Goal: Task Accomplishment & Management: Use online tool/utility

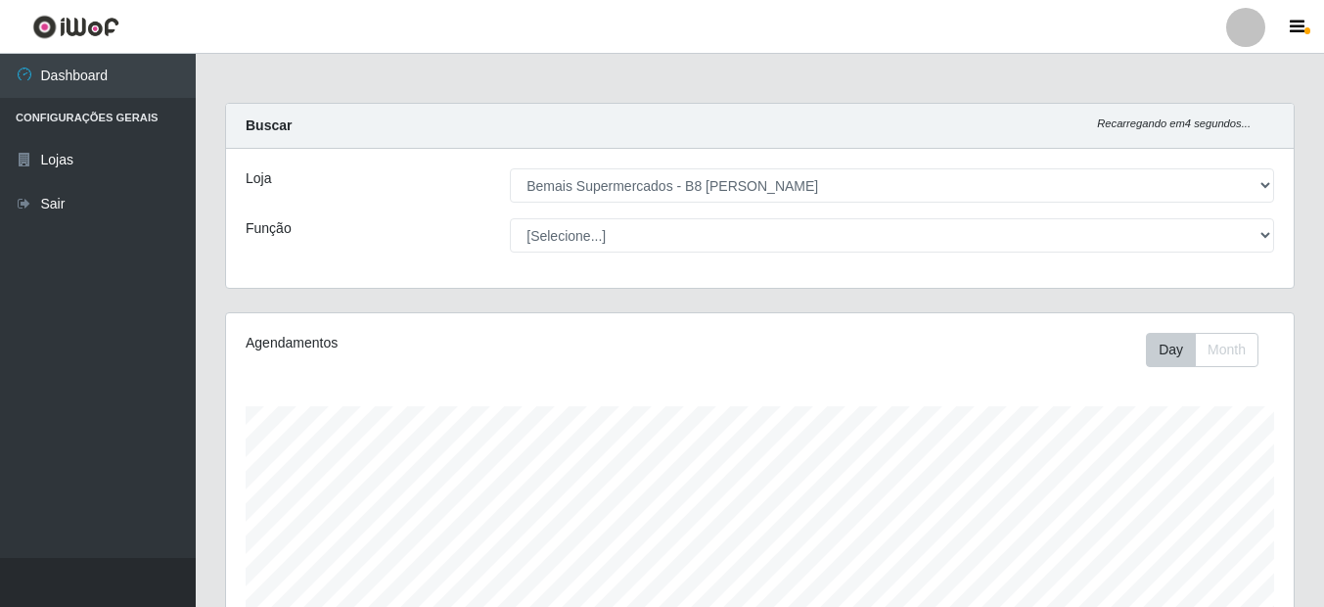
select select "413"
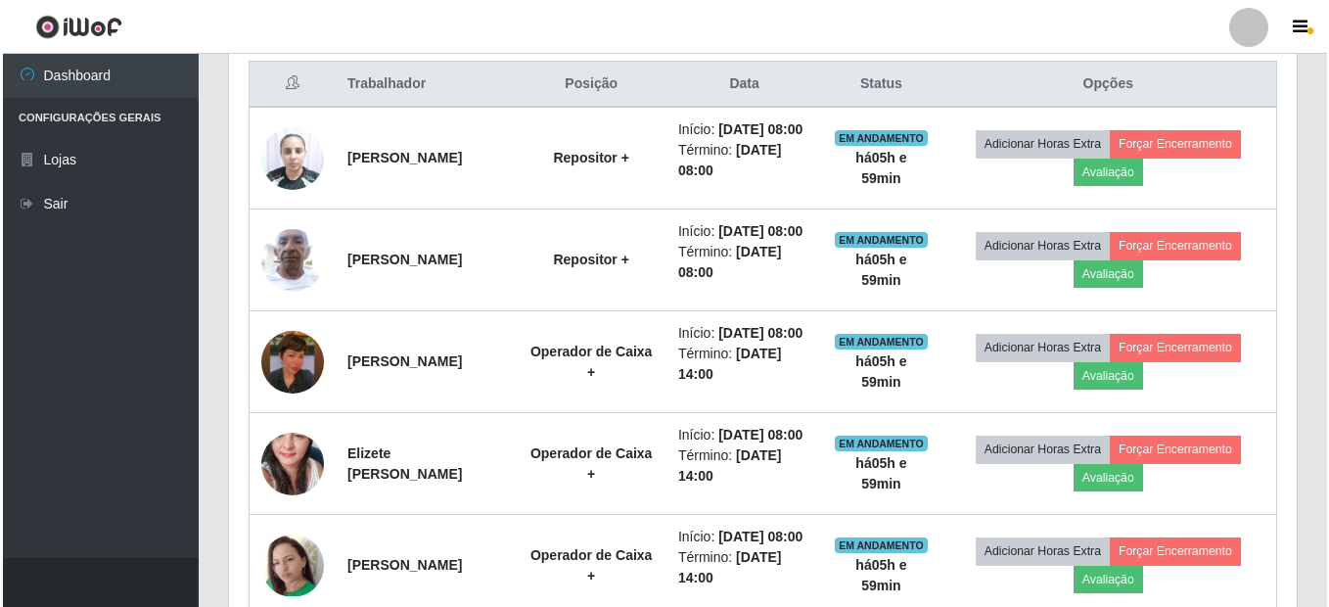
scroll to position [712, 0]
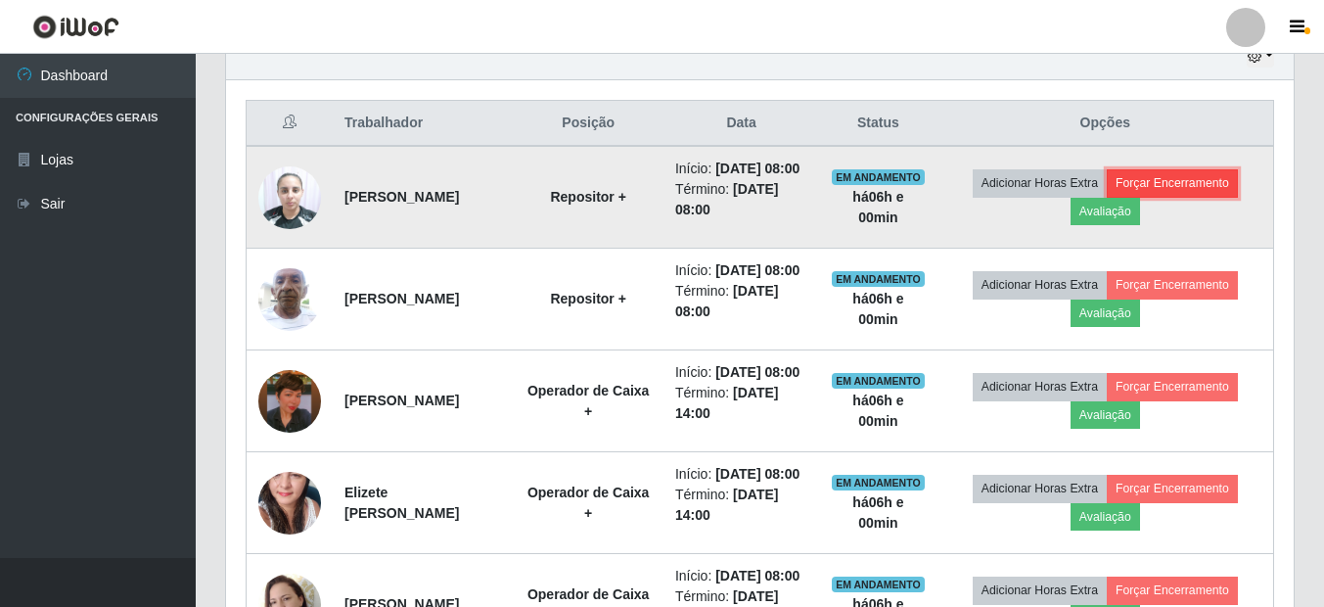
click at [1182, 190] on button "Forçar Encerramento" at bounding box center [1172, 182] width 131 height 27
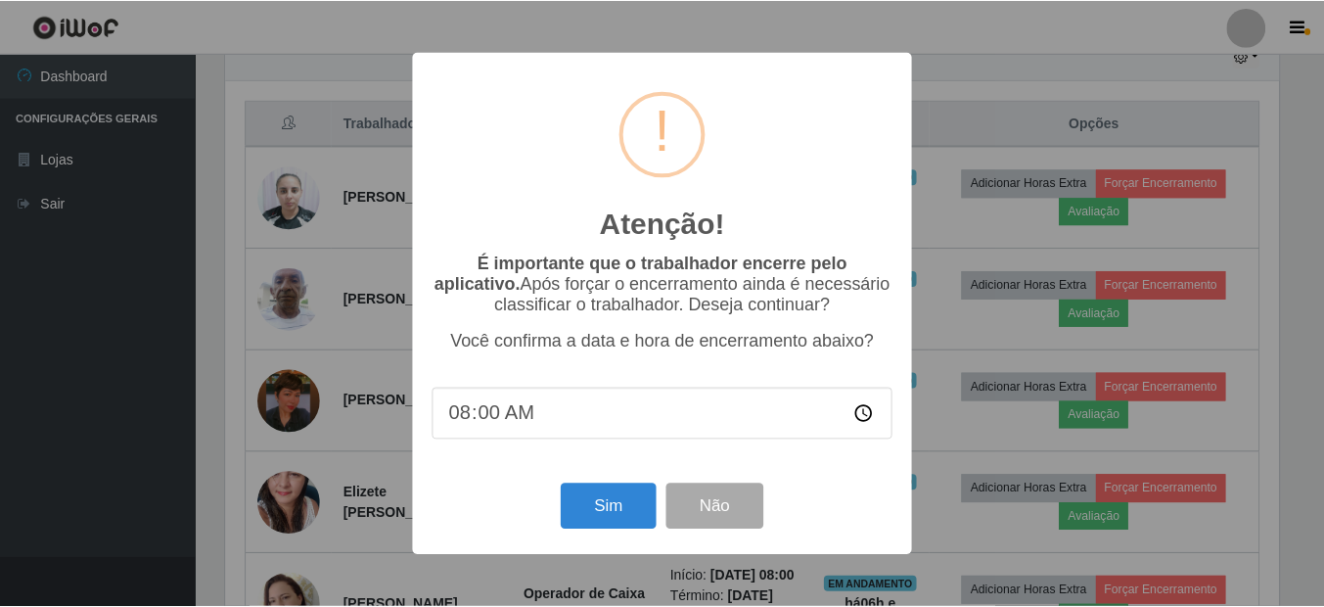
scroll to position [406, 1058]
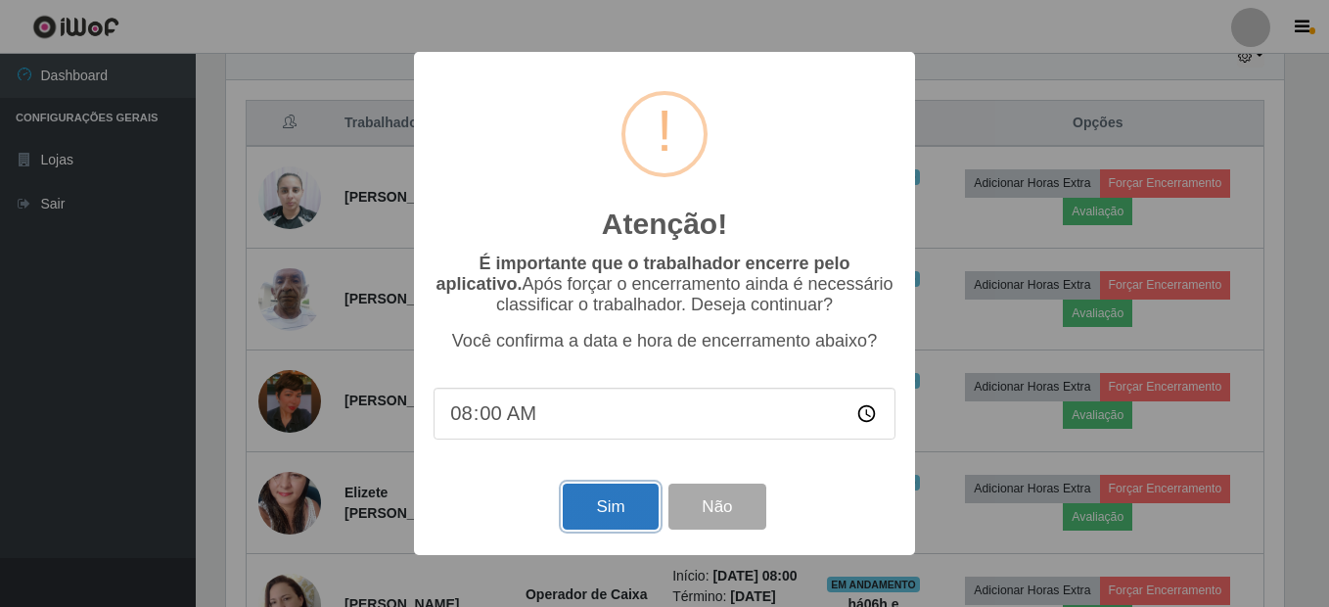
click at [580, 513] on button "Sim" at bounding box center [610, 507] width 95 height 46
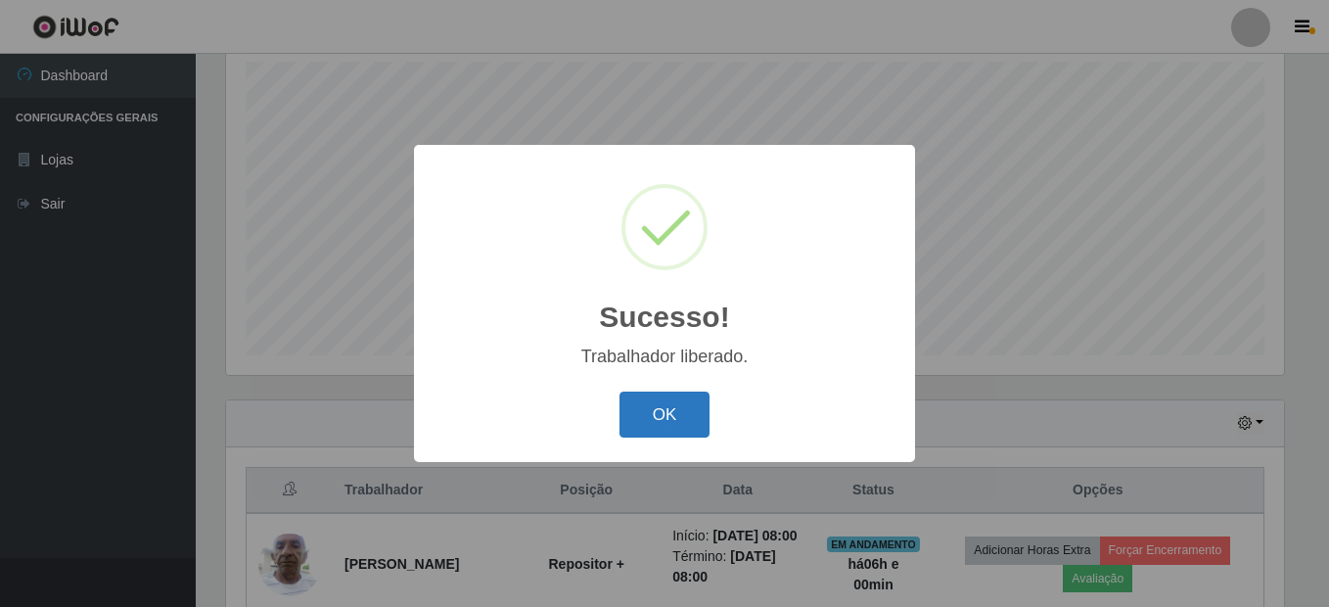
click at [665, 427] on button "OK" at bounding box center [665, 415] width 91 height 46
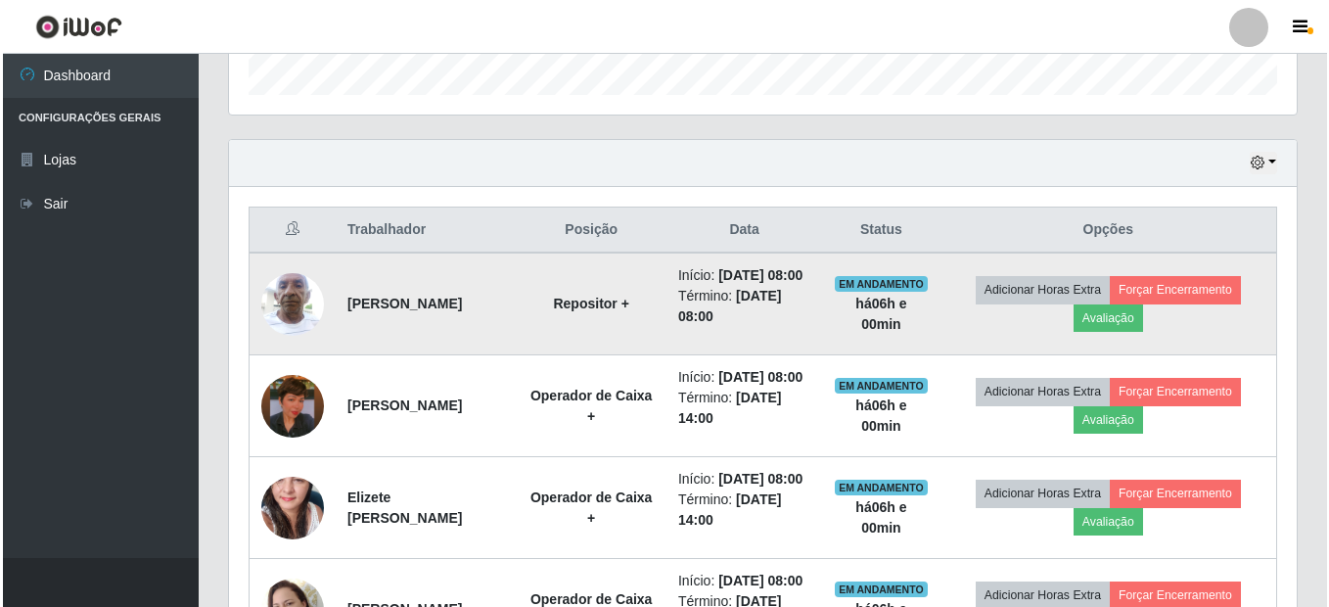
scroll to position [638, 0]
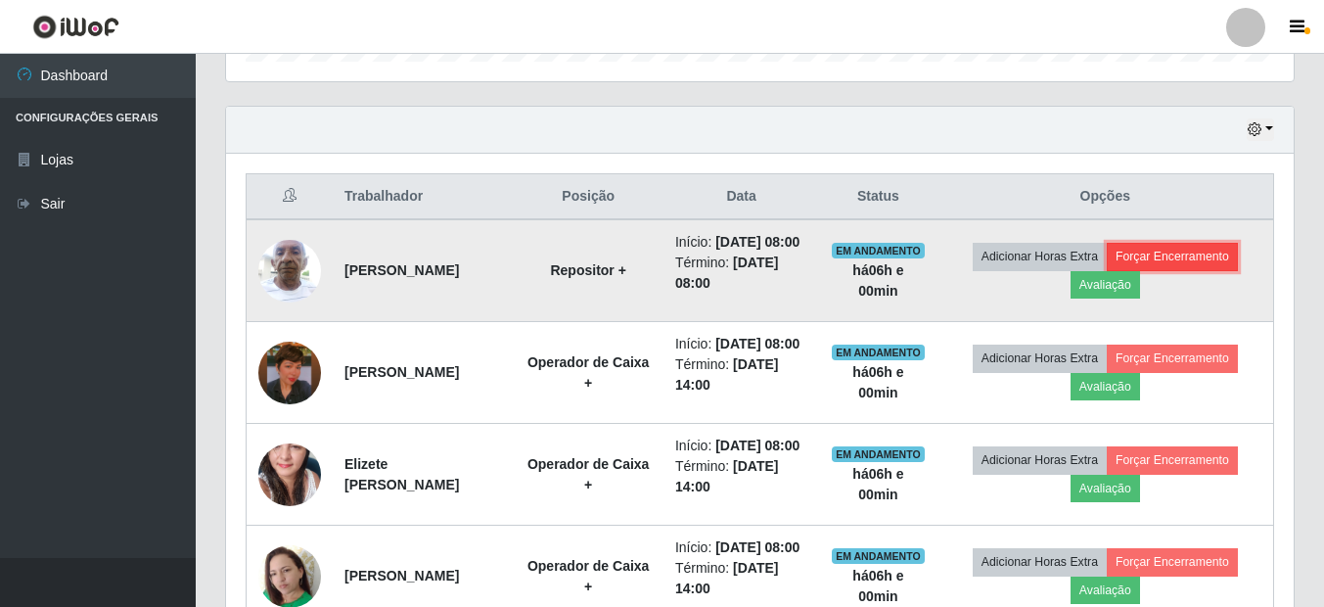
click at [1182, 254] on button "Forçar Encerramento" at bounding box center [1172, 256] width 131 height 27
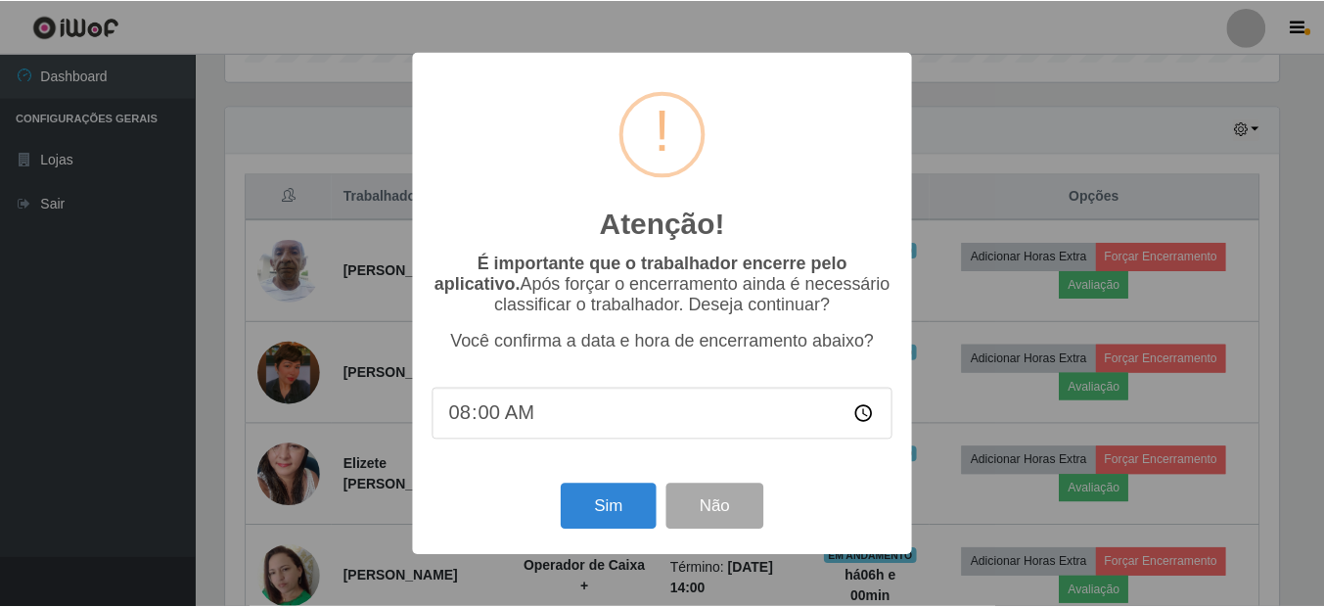
scroll to position [406, 1058]
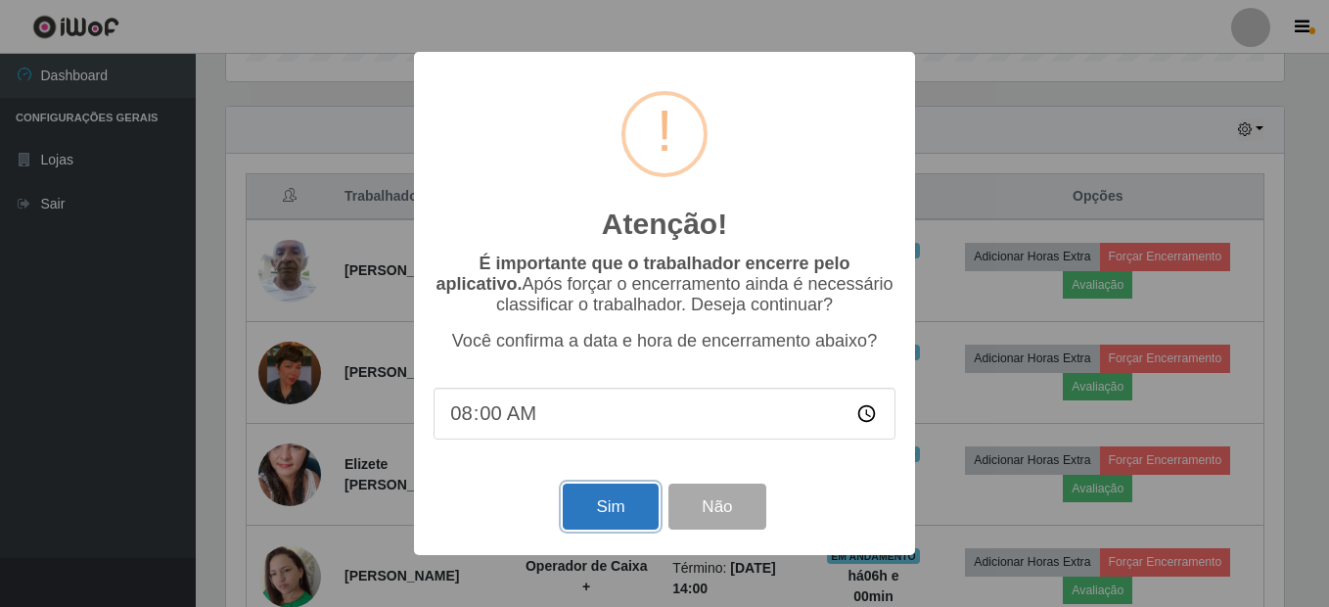
click at [611, 503] on button "Sim" at bounding box center [610, 507] width 95 height 46
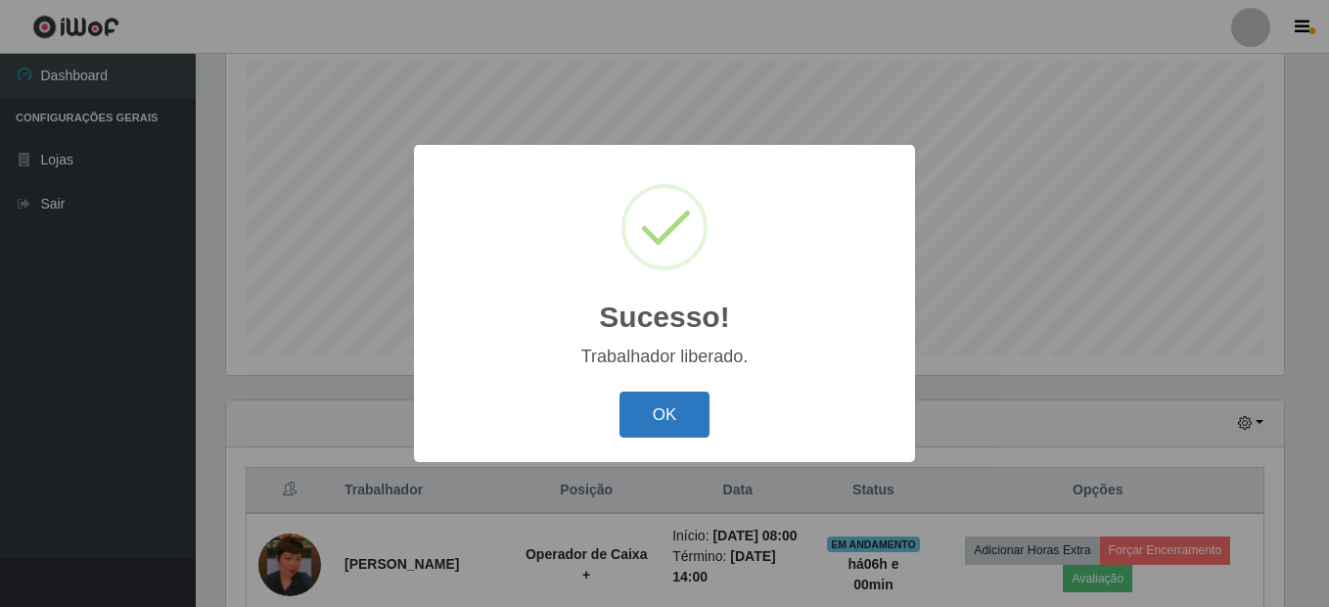
click at [675, 418] on button "OK" at bounding box center [665, 415] width 91 height 46
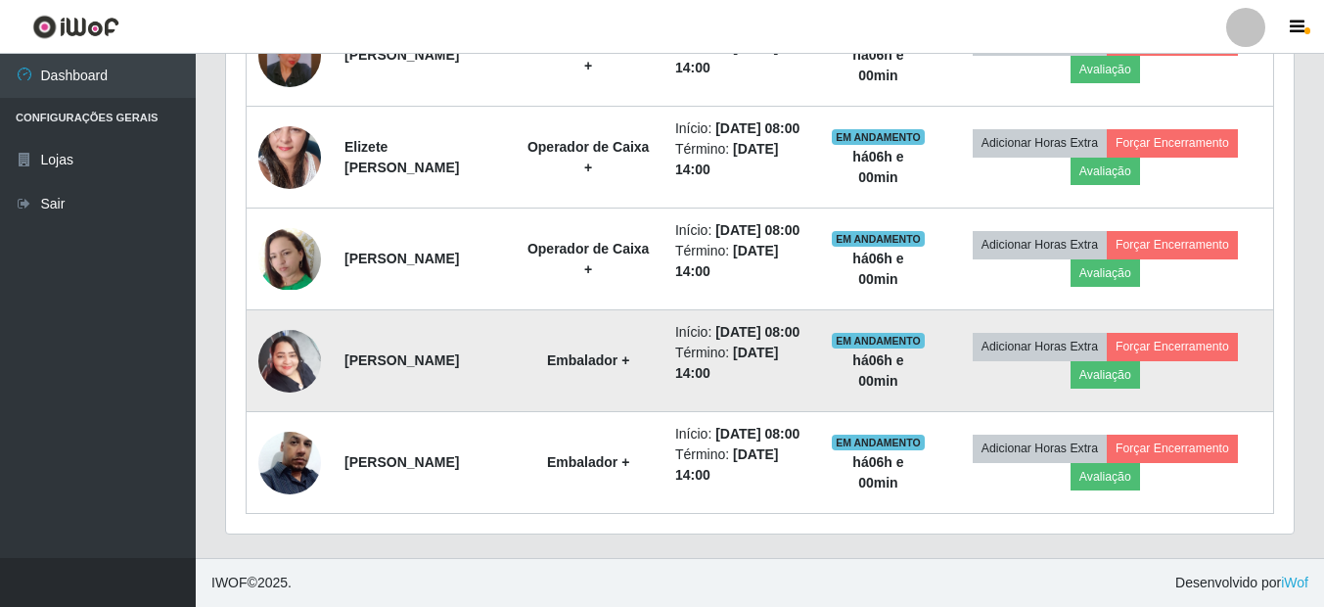
scroll to position [834, 0]
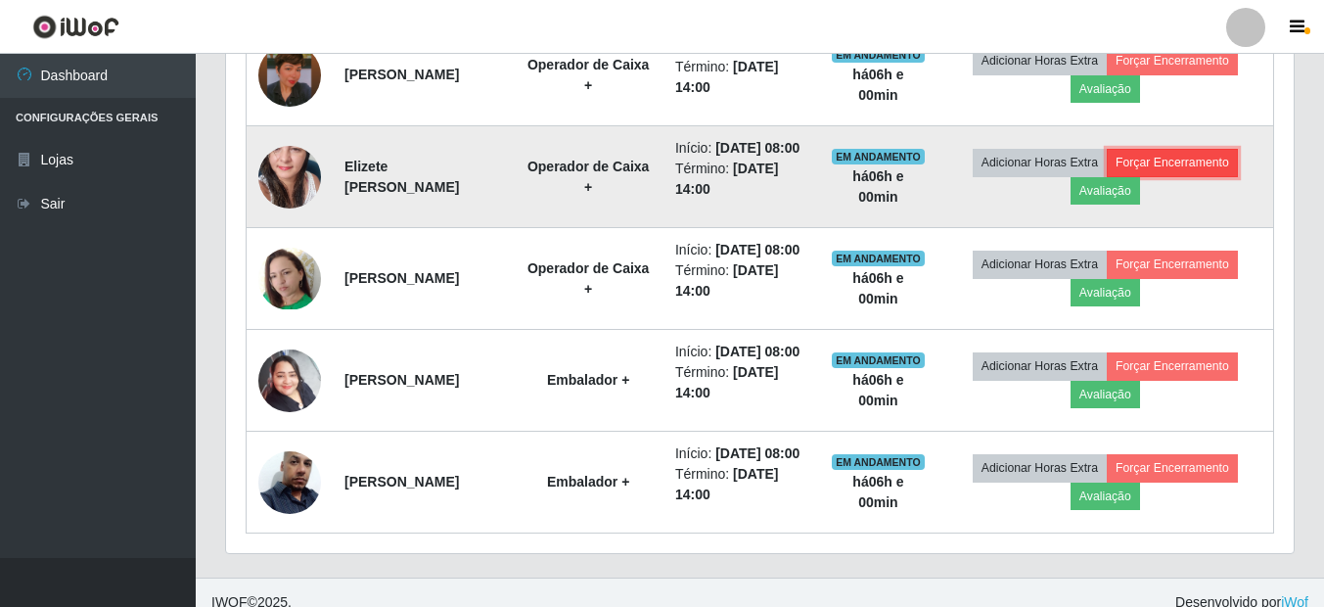
click at [1182, 176] on button "Forçar Encerramento" at bounding box center [1172, 162] width 131 height 27
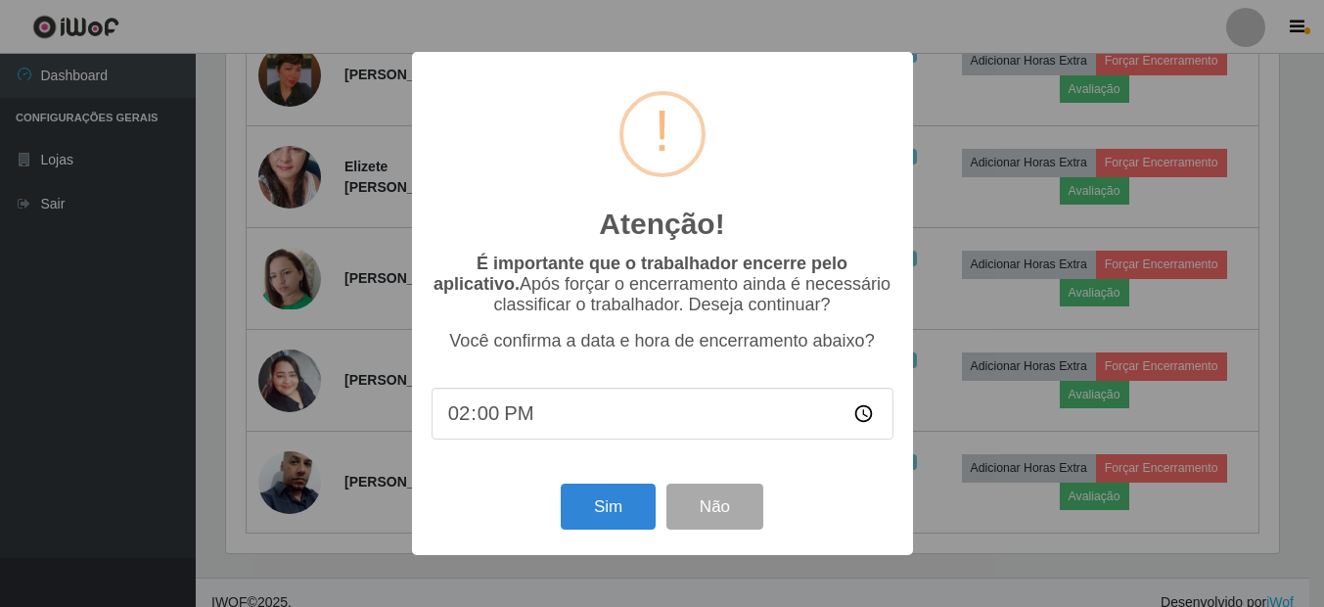
scroll to position [406, 1058]
click at [634, 495] on button "Sim" at bounding box center [610, 507] width 95 height 46
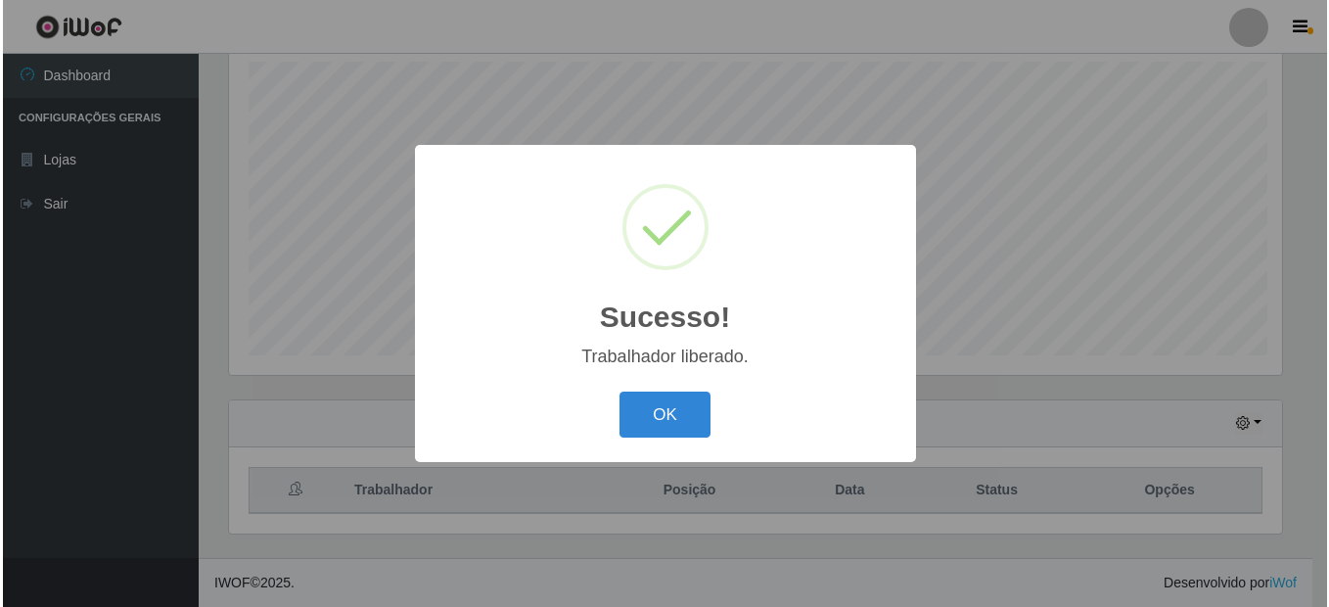
scroll to position [0, 0]
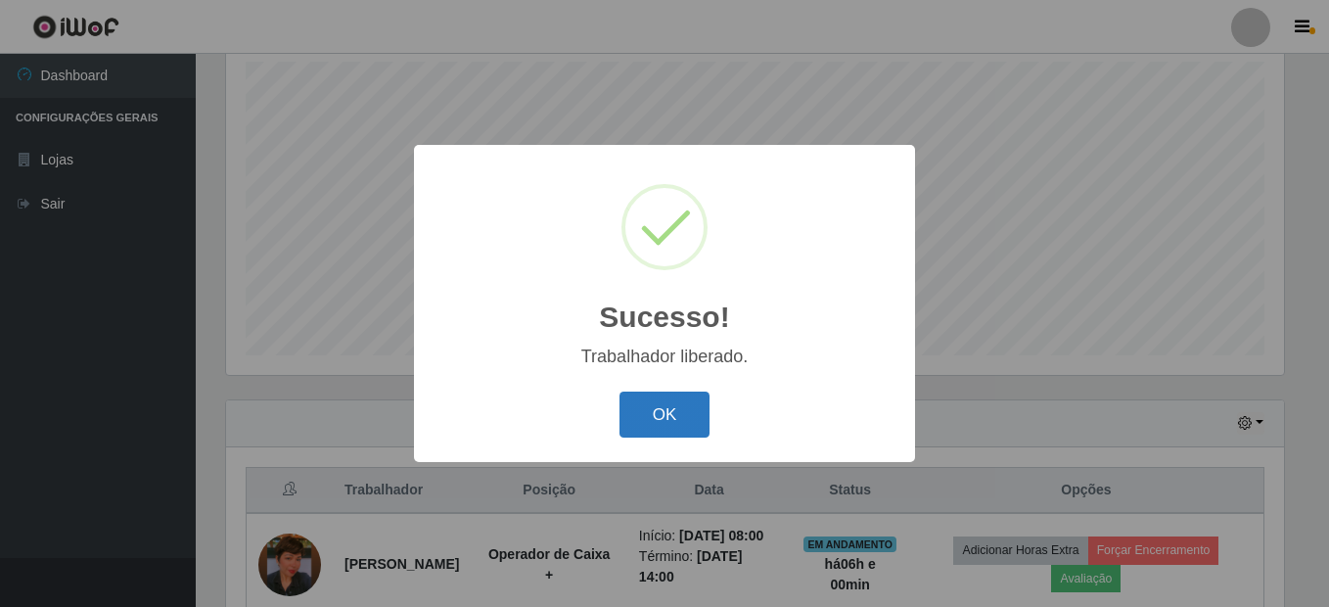
click at [665, 406] on button "OK" at bounding box center [665, 415] width 91 height 46
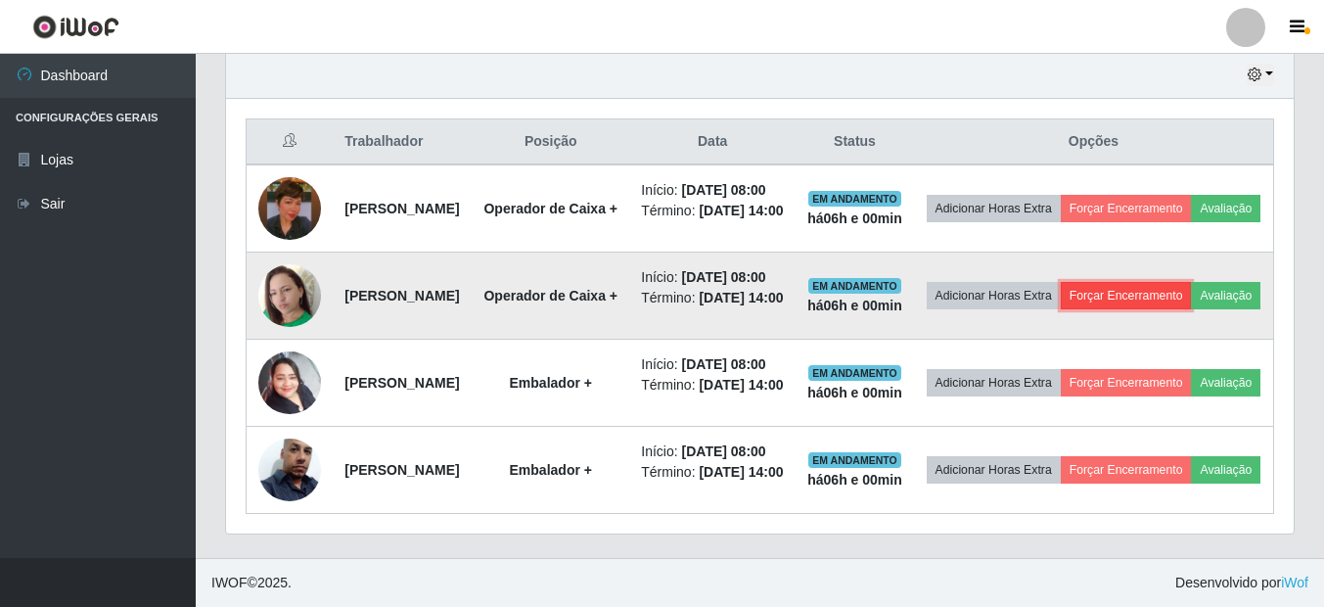
click at [1192, 282] on button "Forçar Encerramento" at bounding box center [1126, 295] width 131 height 27
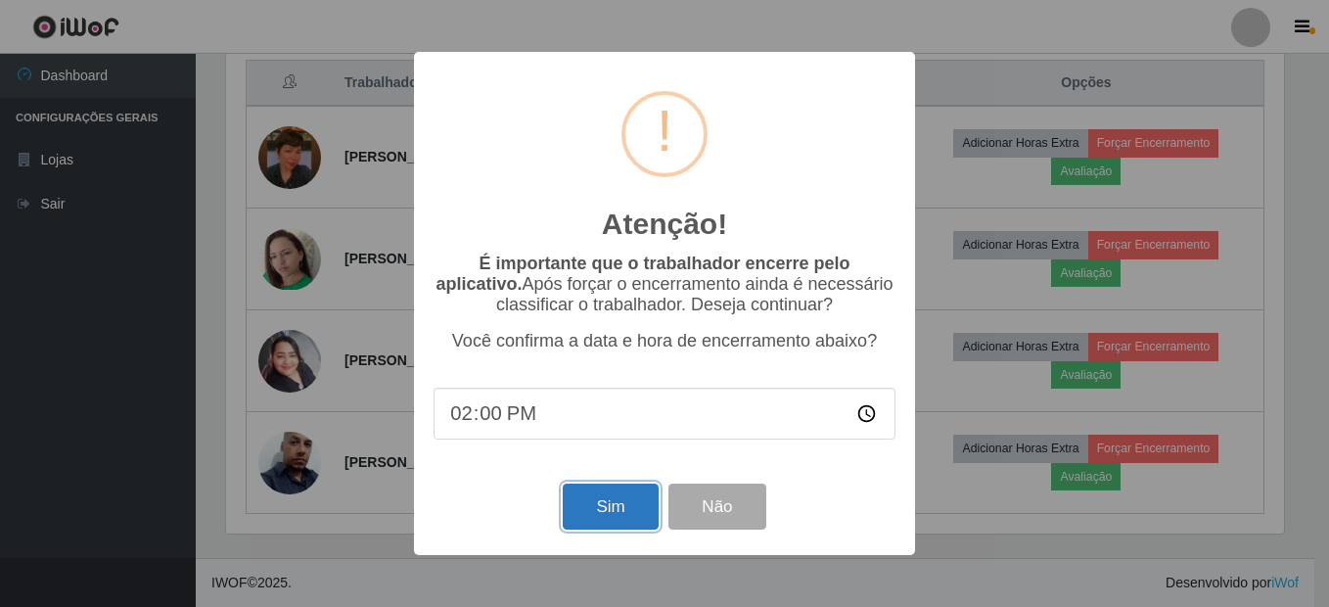
click at [634, 502] on button "Sim" at bounding box center [610, 507] width 95 height 46
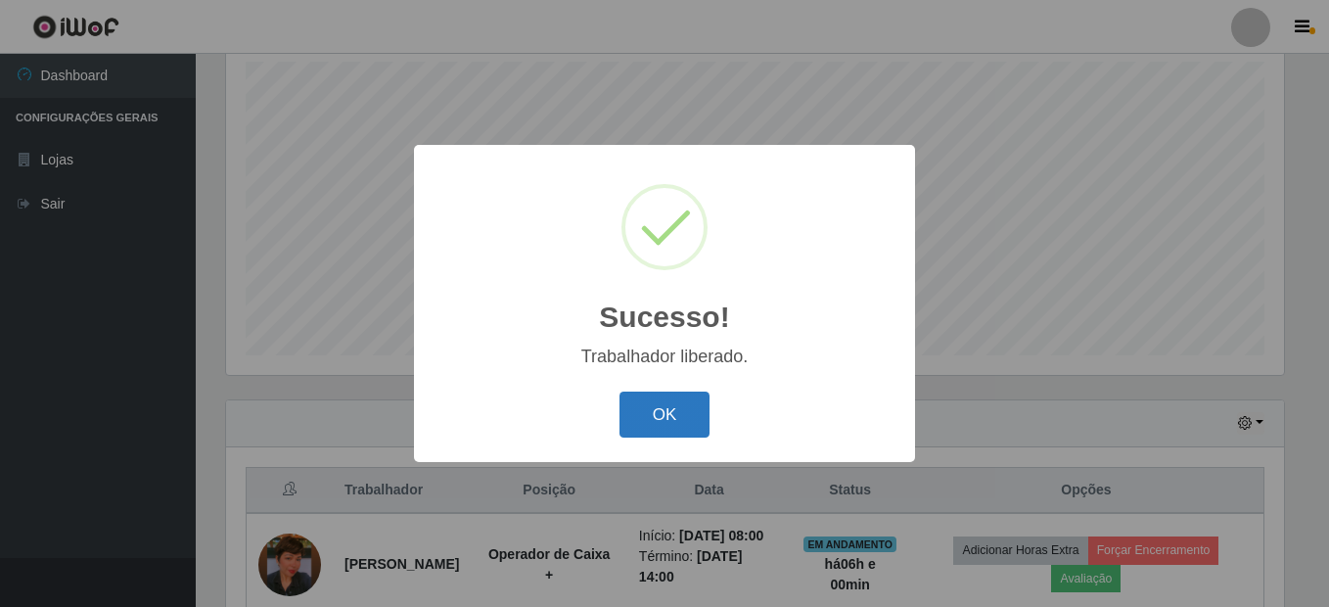
click at [648, 408] on button "OK" at bounding box center [665, 415] width 91 height 46
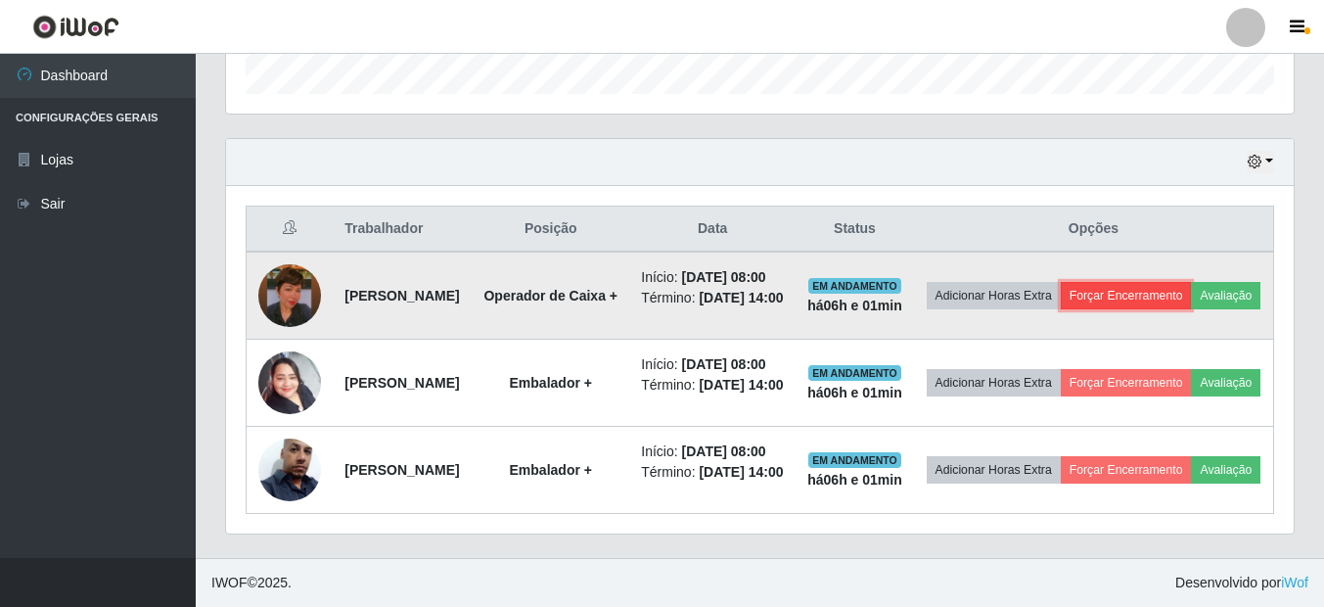
click at [1160, 282] on button "Forçar Encerramento" at bounding box center [1126, 295] width 131 height 27
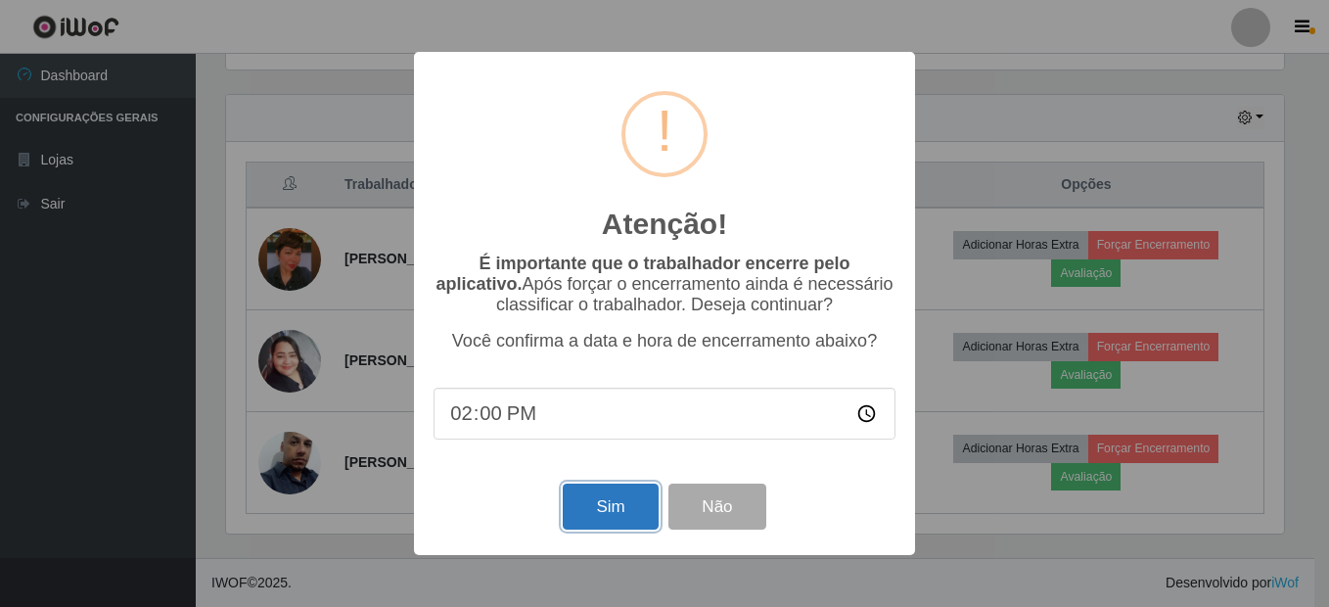
click at [614, 511] on button "Sim" at bounding box center [610, 507] width 95 height 46
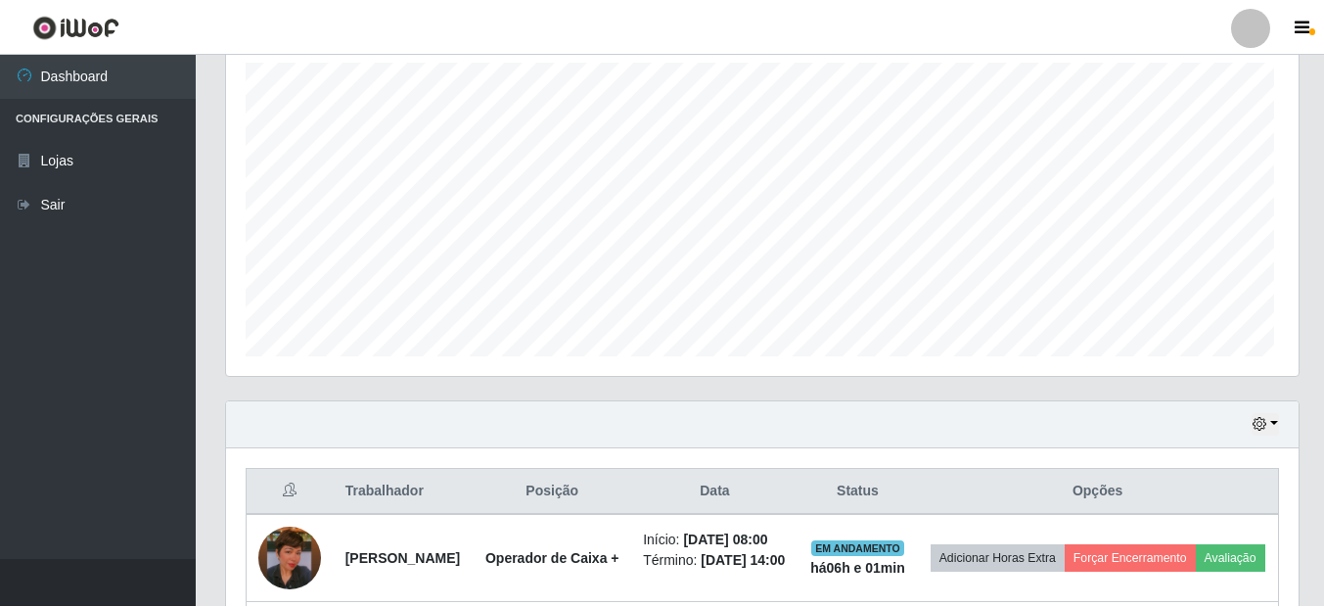
scroll to position [406, 1058]
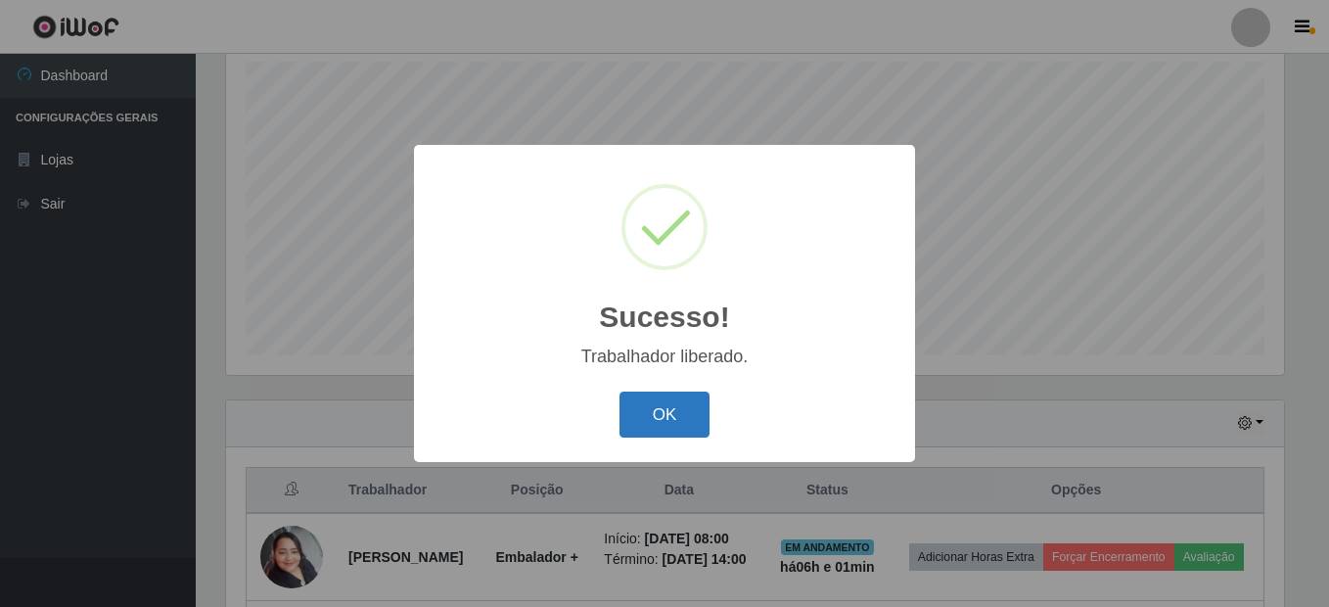
click at [672, 417] on button "OK" at bounding box center [665, 415] width 91 height 46
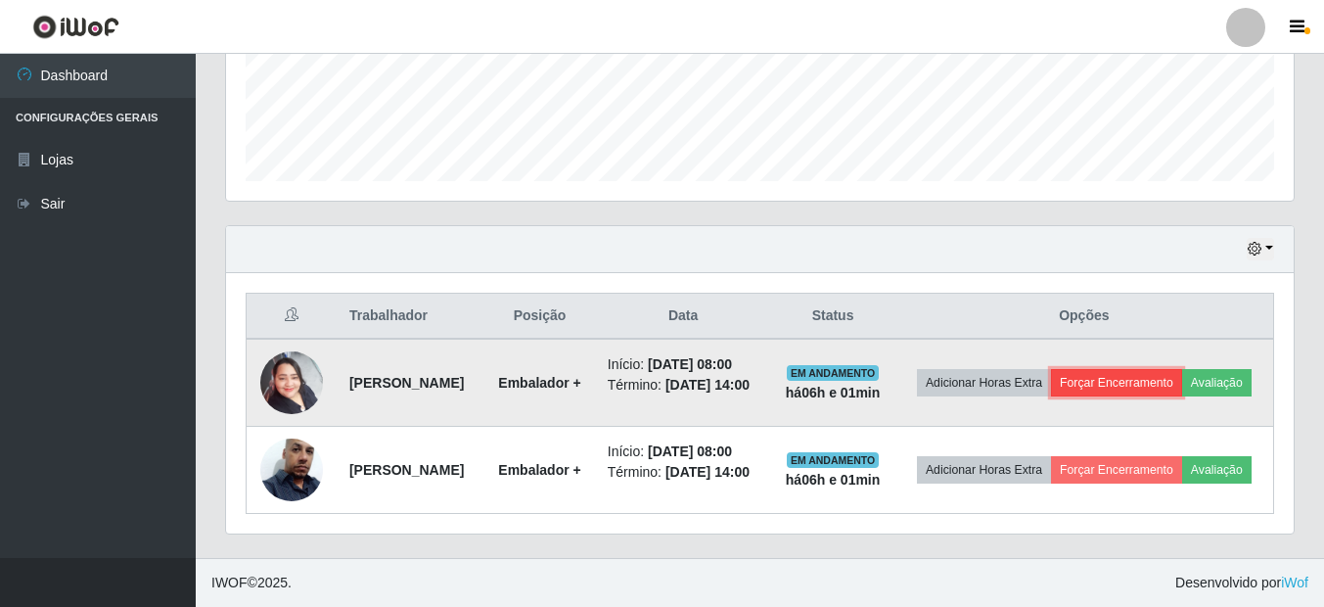
click at [1168, 369] on button "Forçar Encerramento" at bounding box center [1116, 382] width 131 height 27
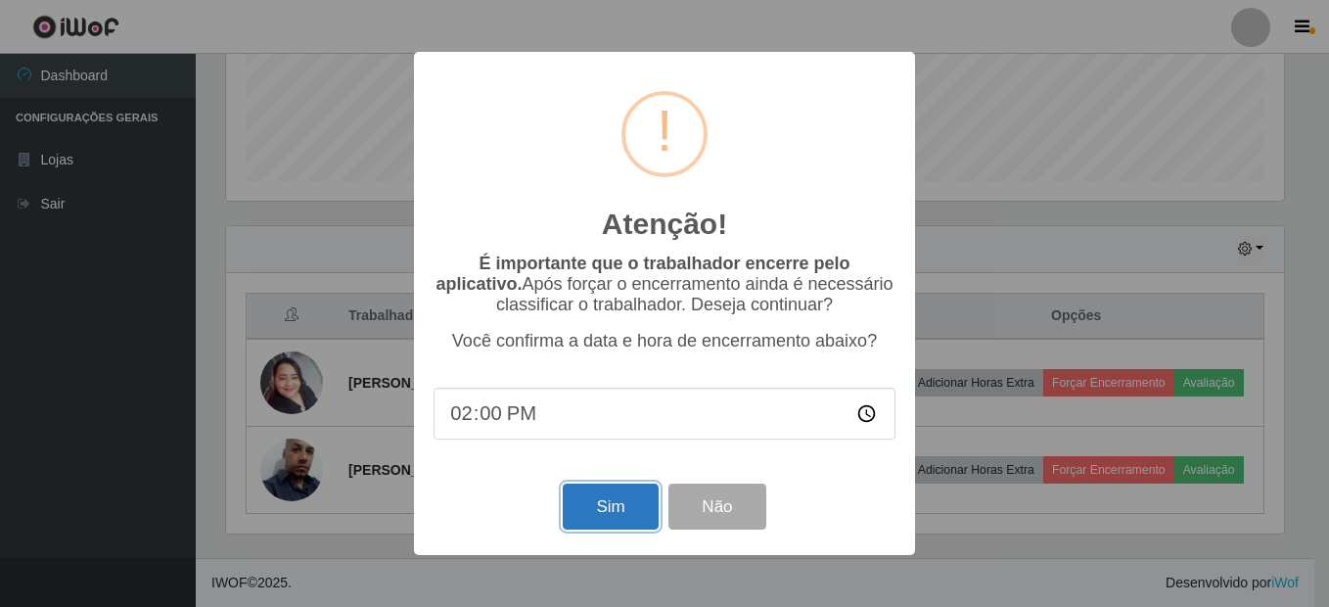
click at [611, 521] on button "Sim" at bounding box center [610, 507] width 95 height 46
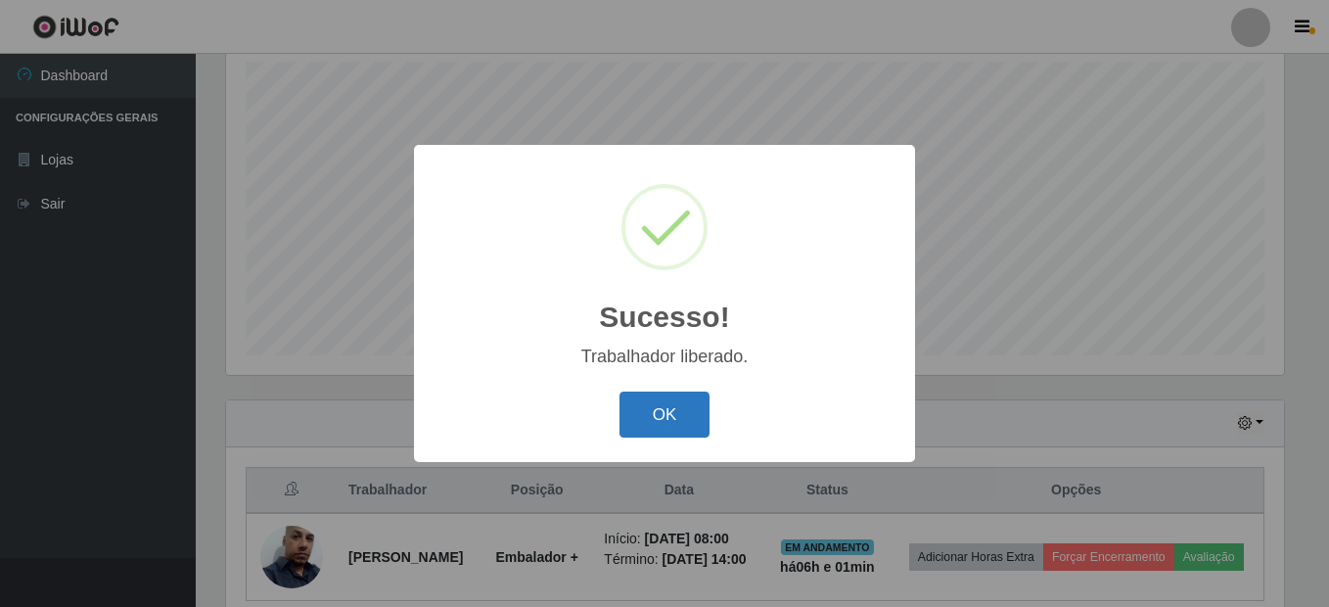
click at [694, 418] on button "OK" at bounding box center [665, 415] width 91 height 46
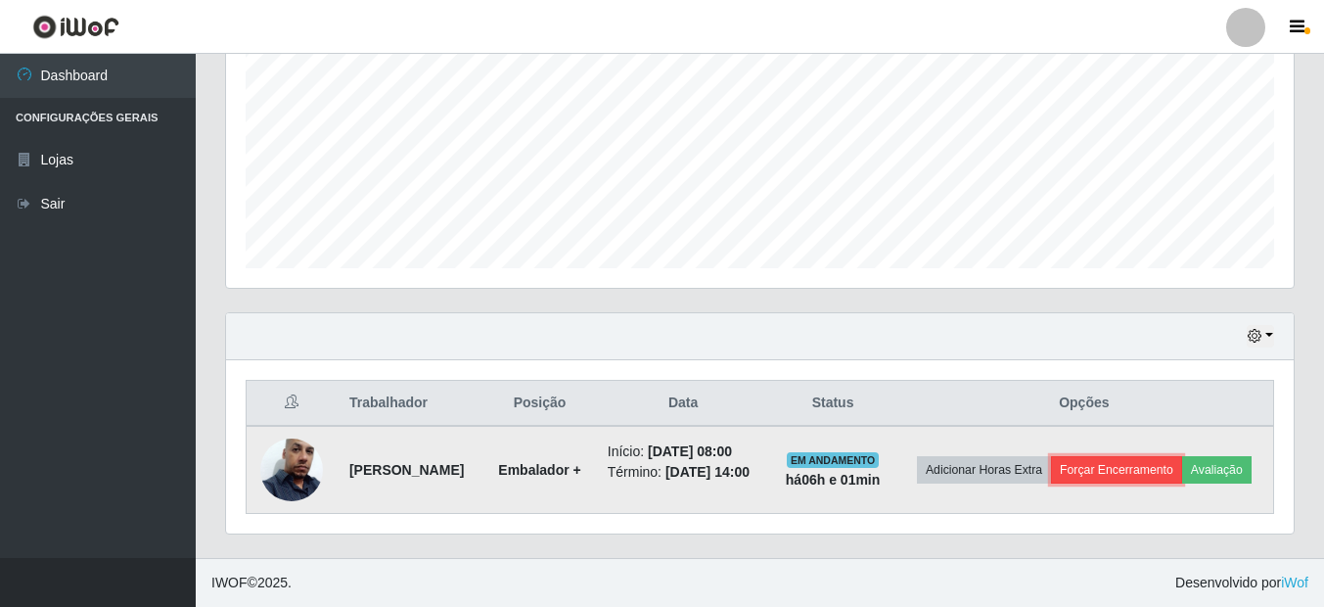
click at [1126, 456] on button "Forçar Encerramento" at bounding box center [1116, 469] width 131 height 27
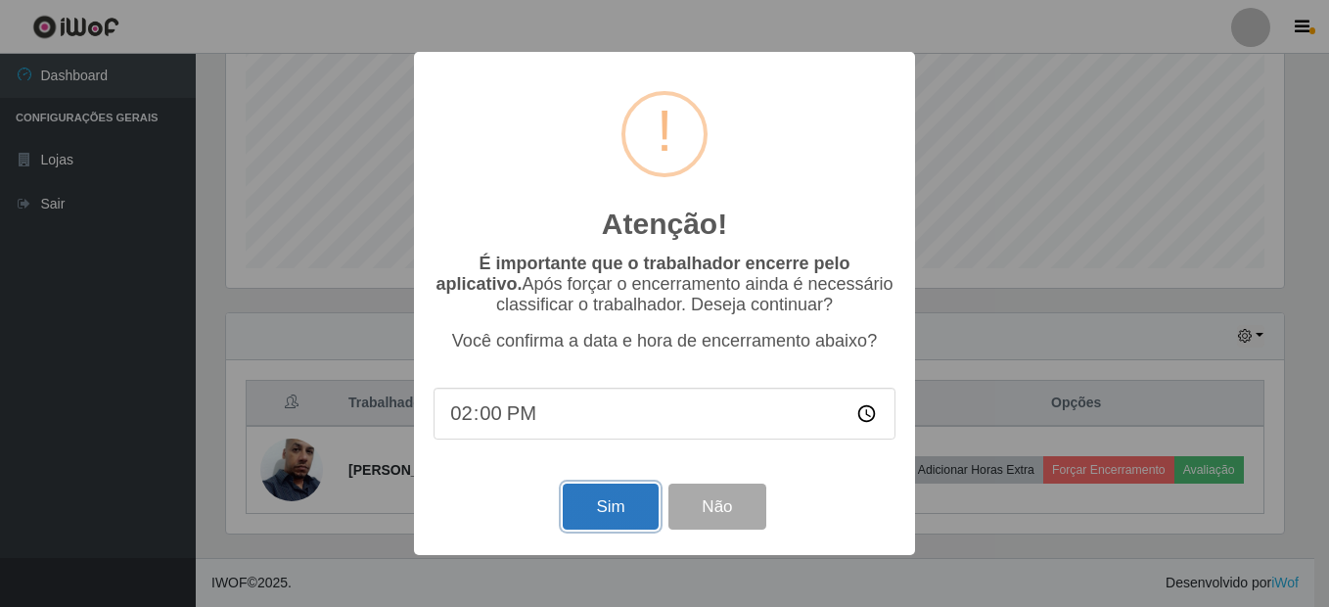
click at [625, 516] on button "Sim" at bounding box center [610, 507] width 95 height 46
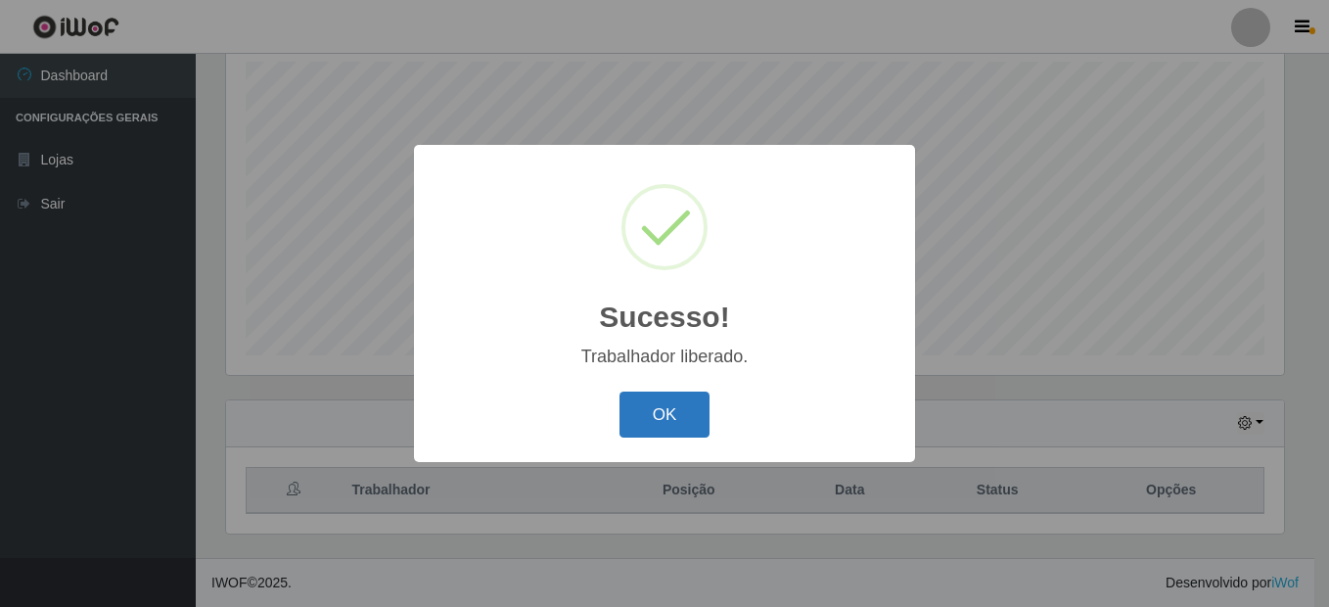
click at [671, 425] on button "OK" at bounding box center [665, 415] width 91 height 46
